Goal: Check status: Check status

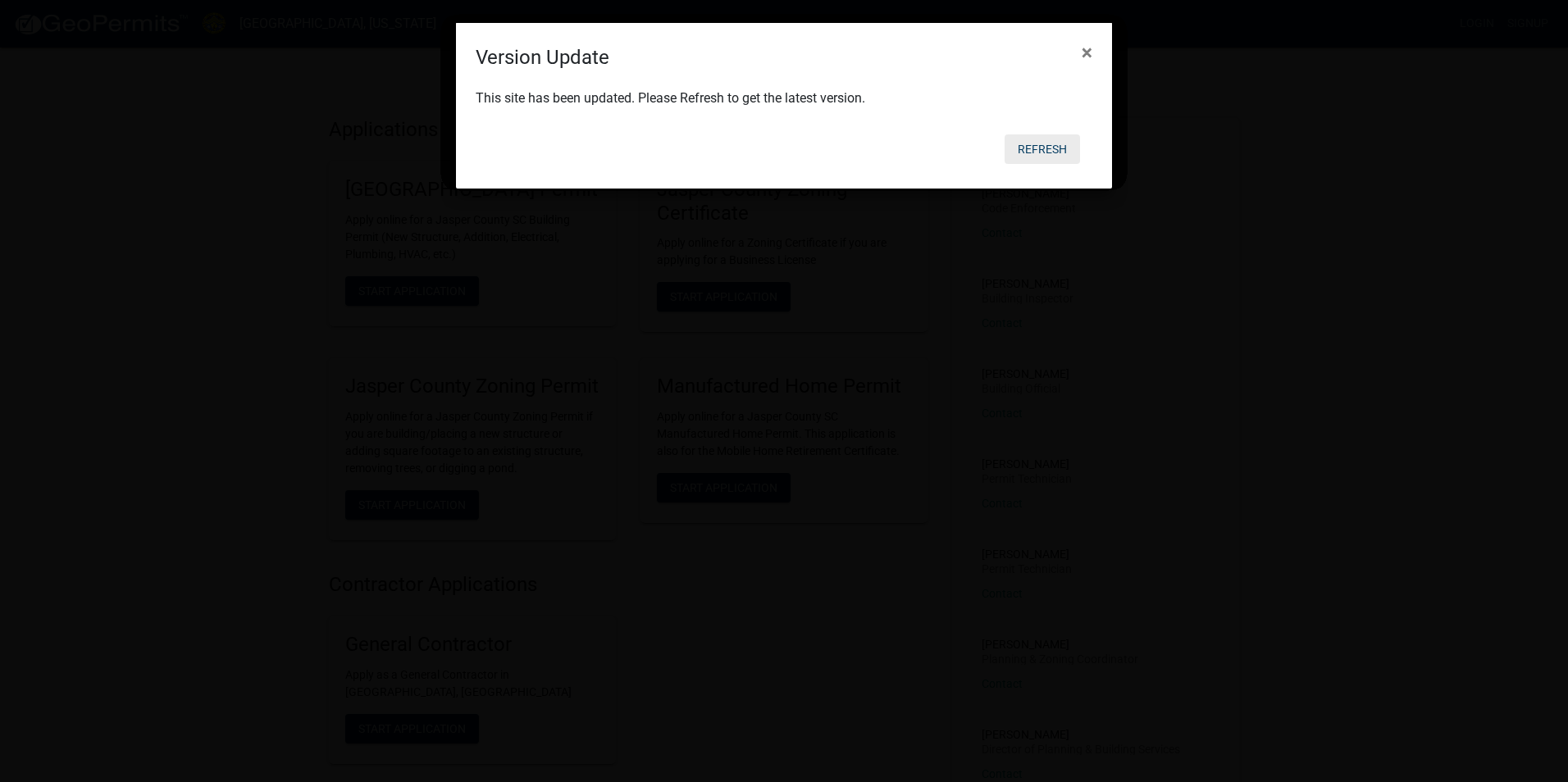
click at [1050, 149] on button "Refresh" at bounding box center [1041, 148] width 75 height 30
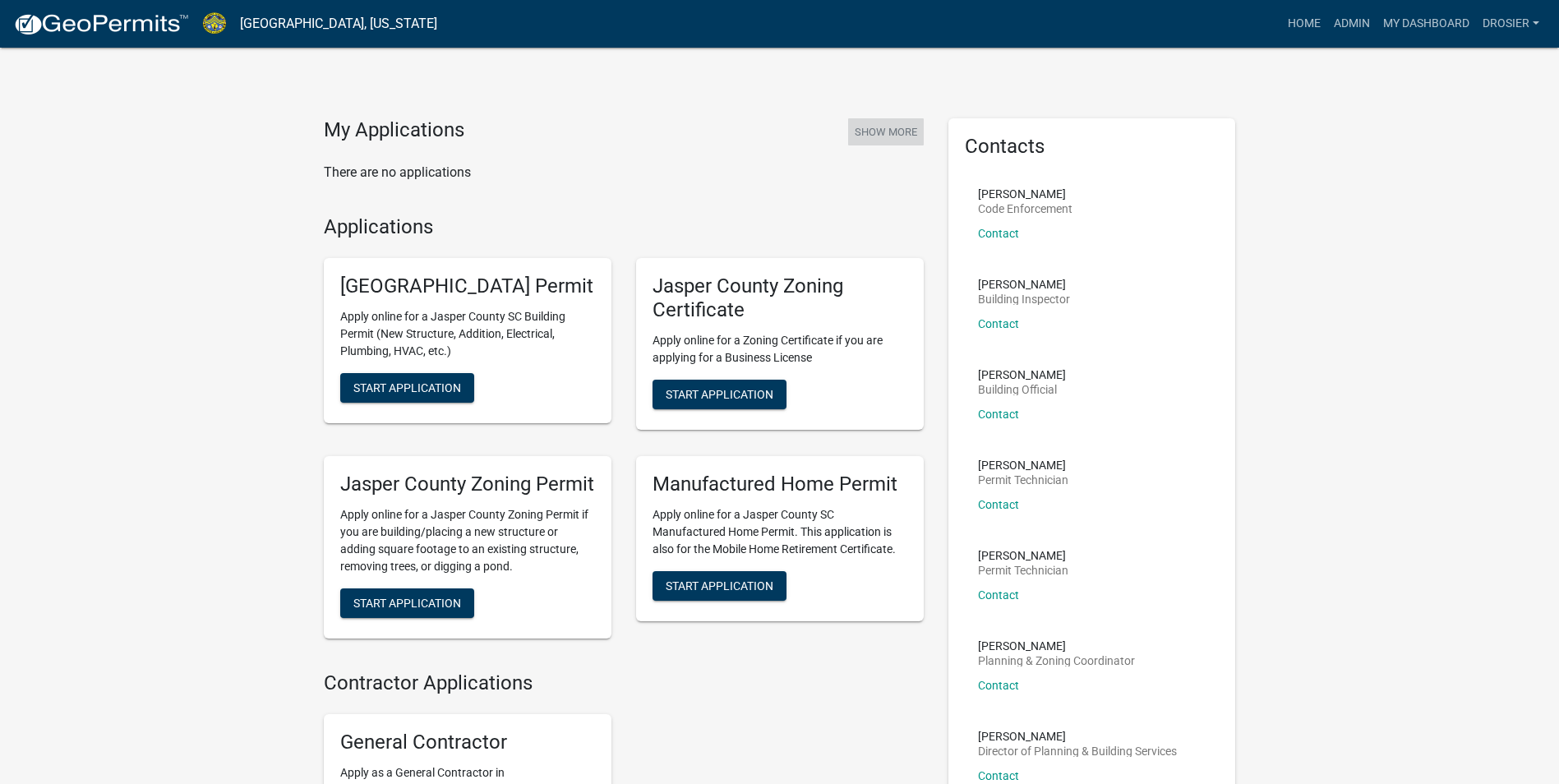
click at [876, 136] on button "Show More" at bounding box center [886, 132] width 75 height 27
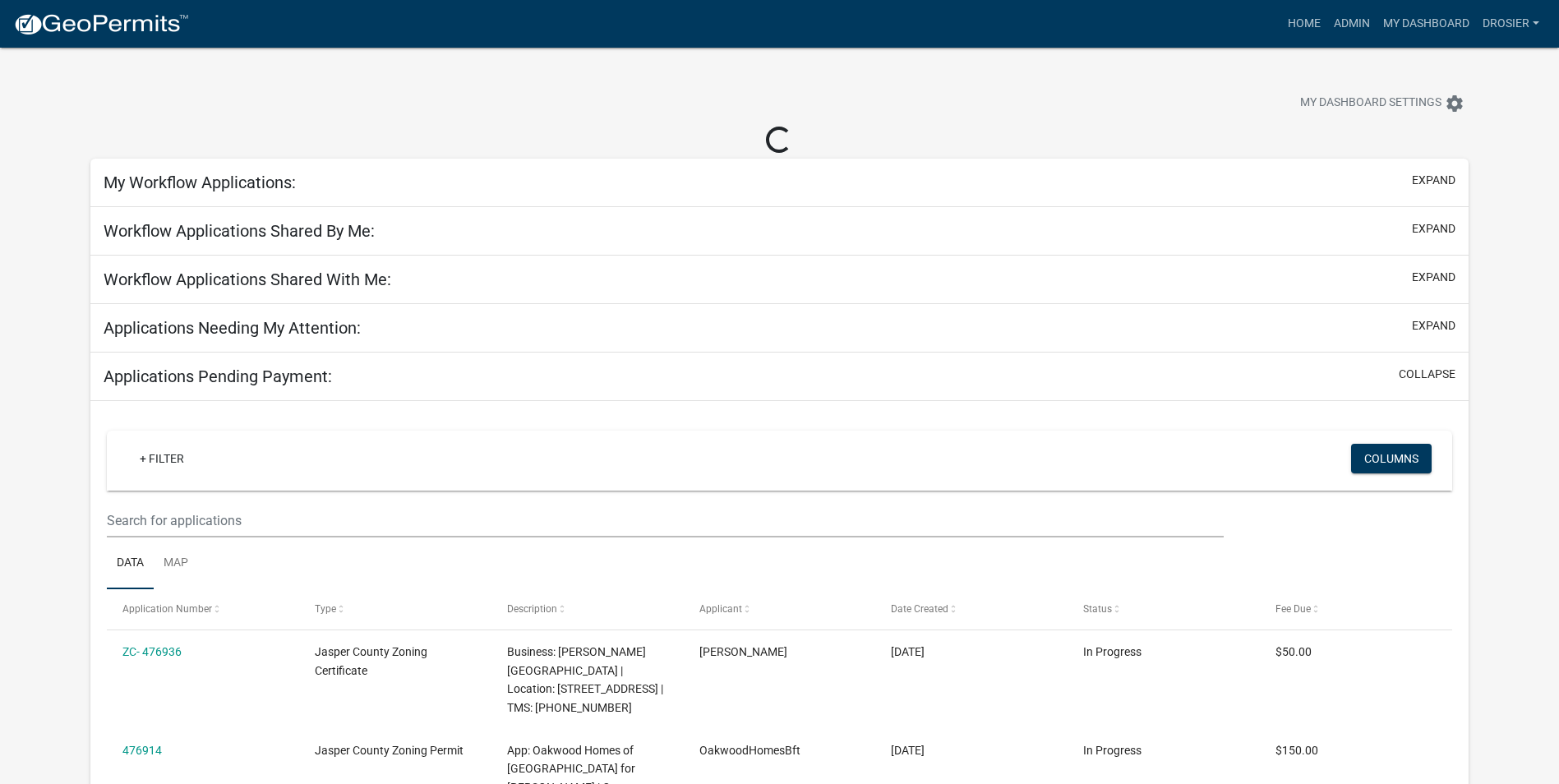
click at [282, 180] on h5 "My Workflow Applications:" at bounding box center [199, 182] width 192 height 19
click at [1444, 181] on button "expand" at bounding box center [1433, 180] width 43 height 17
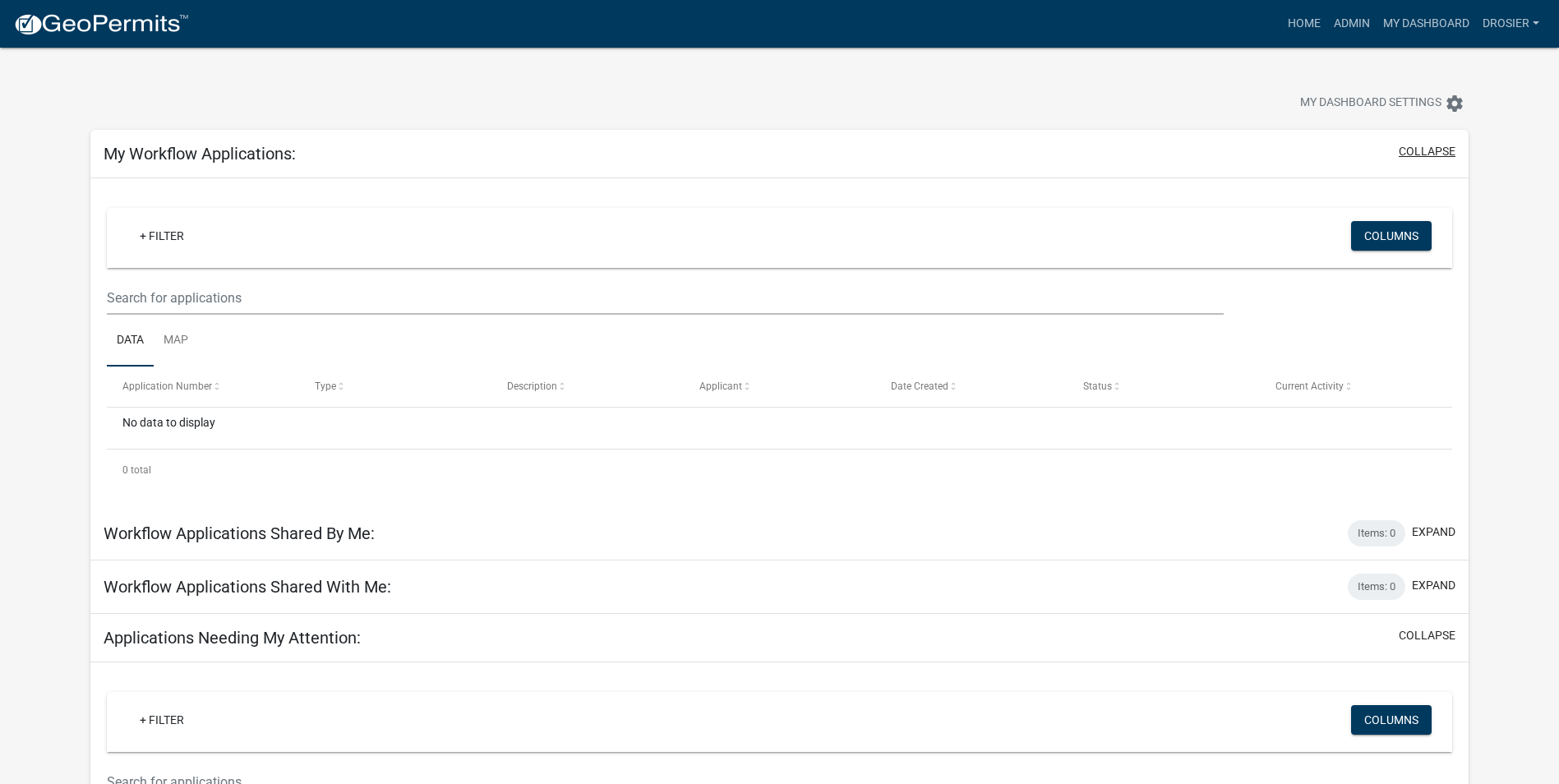
click at [1416, 148] on button "collapse" at bounding box center [1427, 151] width 57 height 17
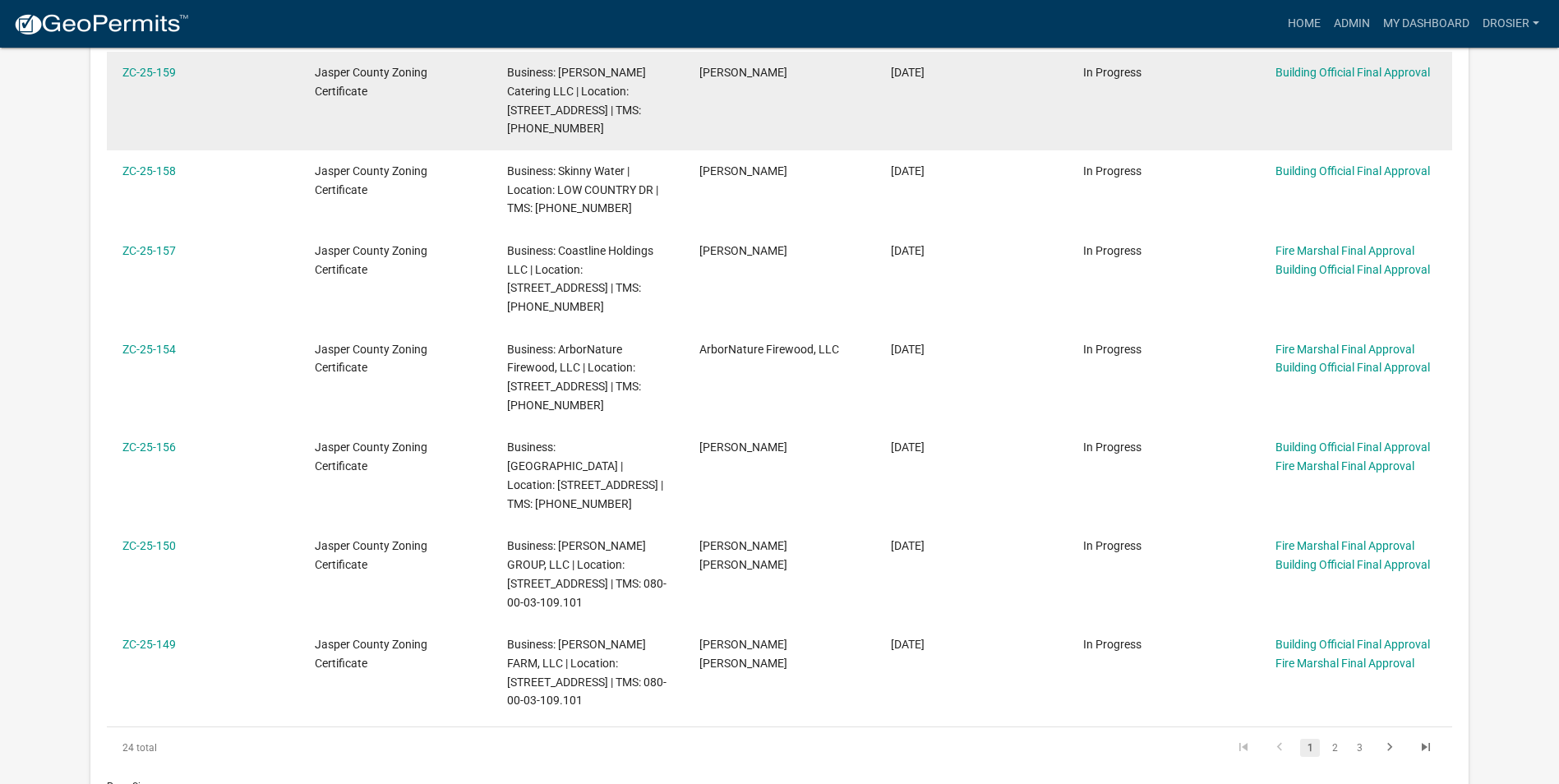
scroll to position [904, 0]
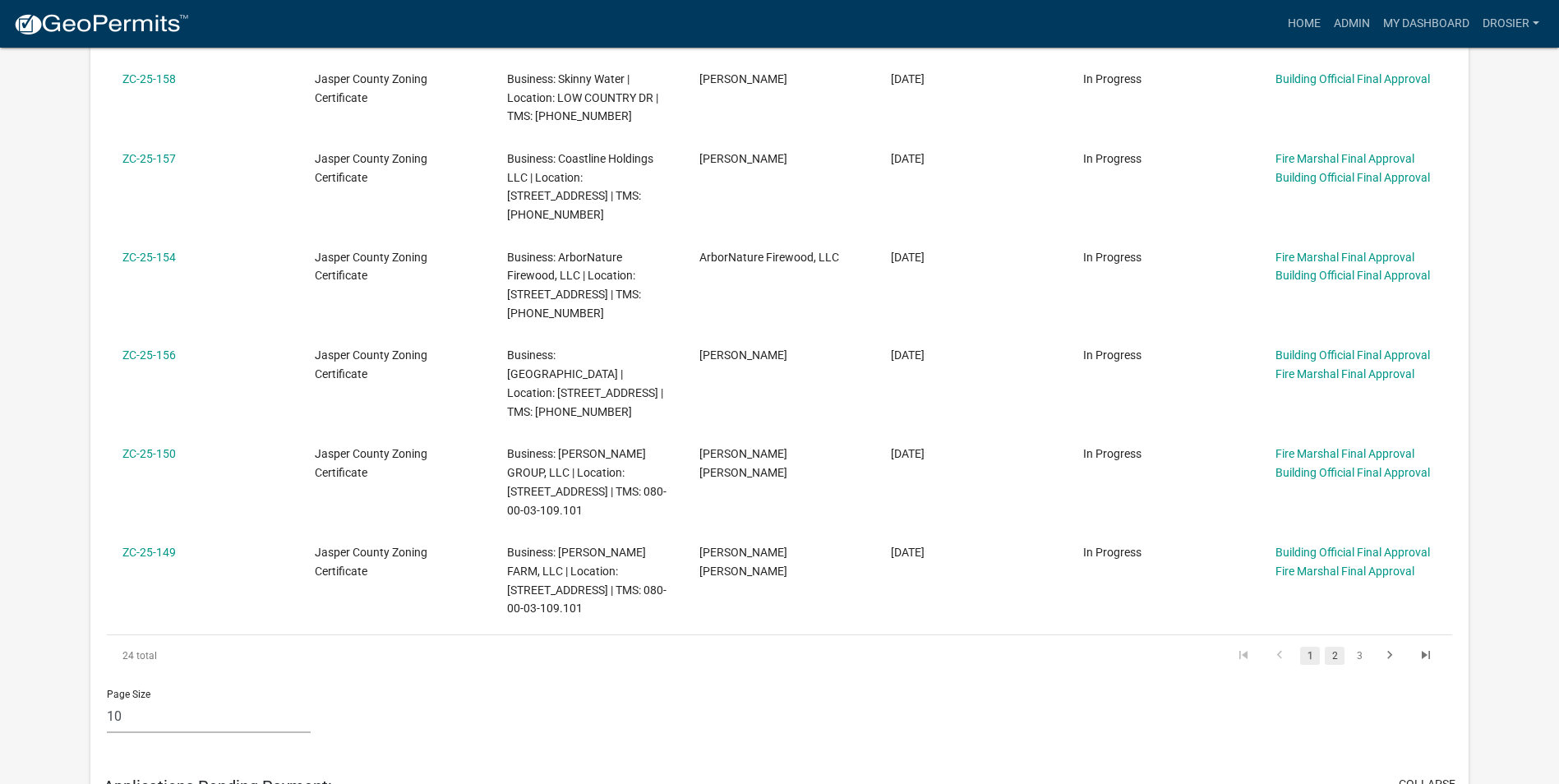
click at [1339, 647] on link "2" at bounding box center [1334, 655] width 19 height 18
